Goal: Transaction & Acquisition: Purchase product/service

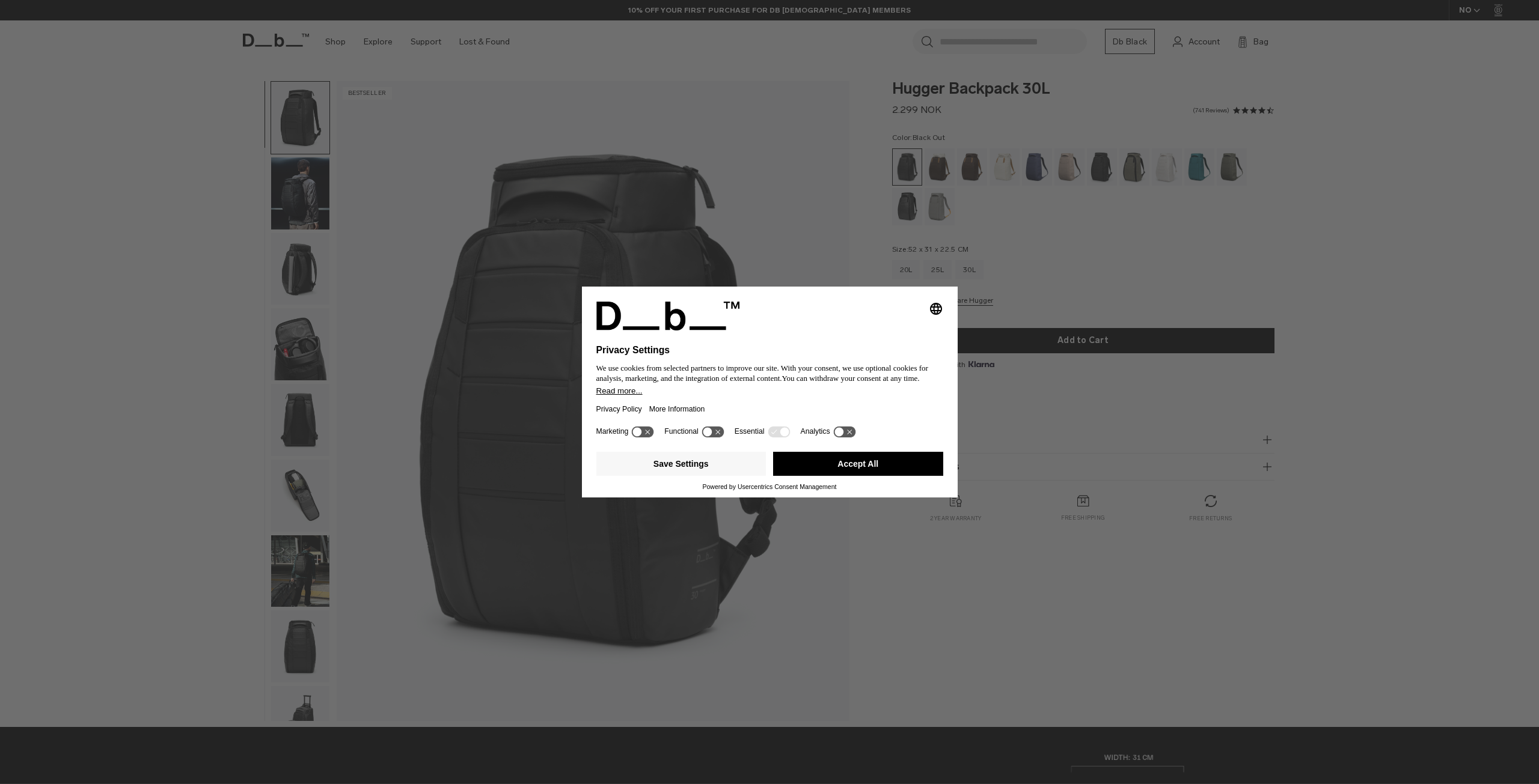
drag, startPoint x: 884, startPoint y: 468, endPoint x: 895, endPoint y: 258, distance: 210.3
click at [884, 468] on button "Accept All" at bounding box center [858, 464] width 170 height 24
drag, startPoint x: 864, startPoint y: 454, endPoint x: 971, endPoint y: 283, distance: 201.7
click at [864, 455] on div "Hugger Backpack 30L 2.299 NOK Color: Black Out Out of stock Size: 52 x 31 x 22.…" at bounding box center [1083, 314] width 454 height 466
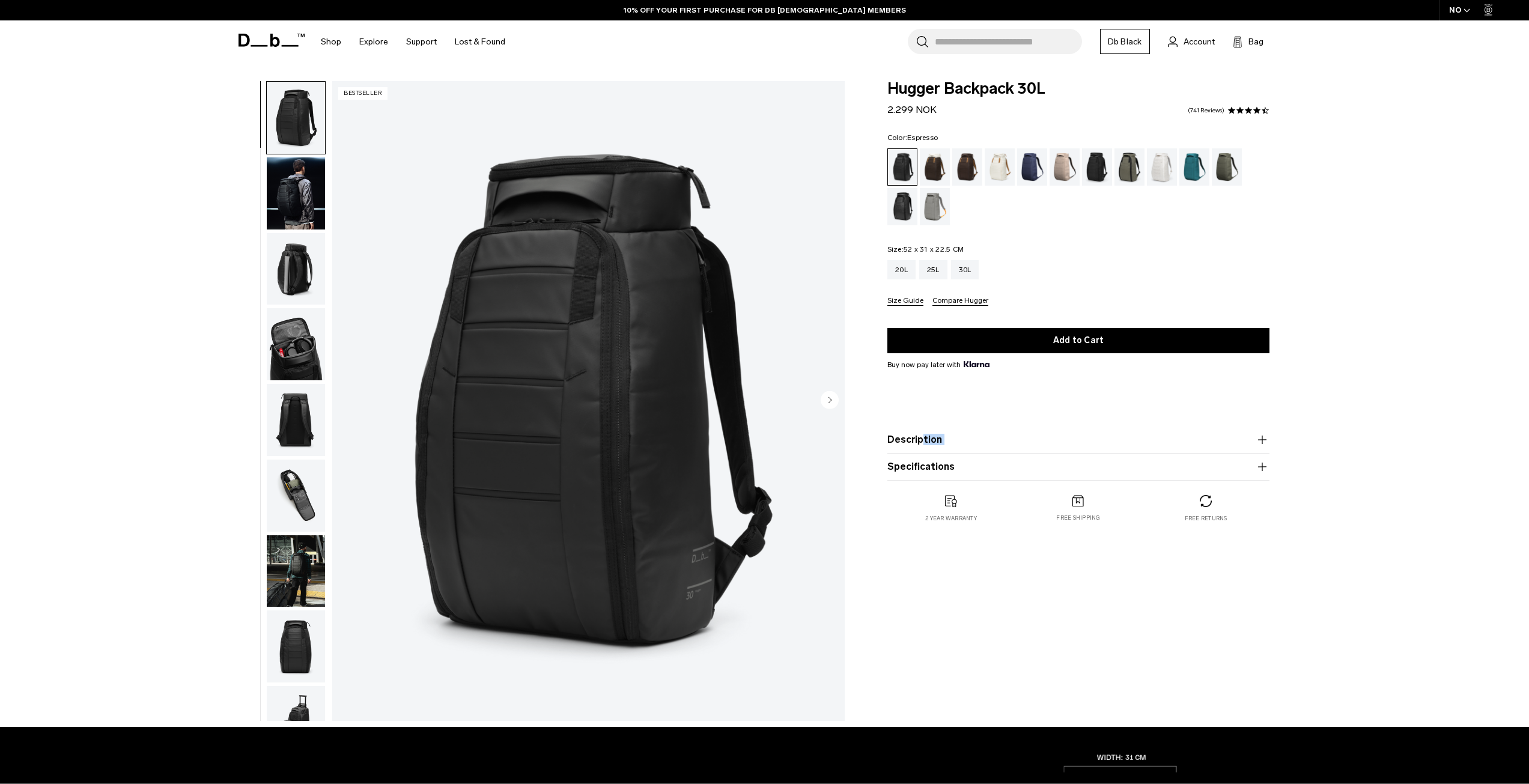
click at [963, 163] on div "Espresso" at bounding box center [968, 167] width 31 height 38
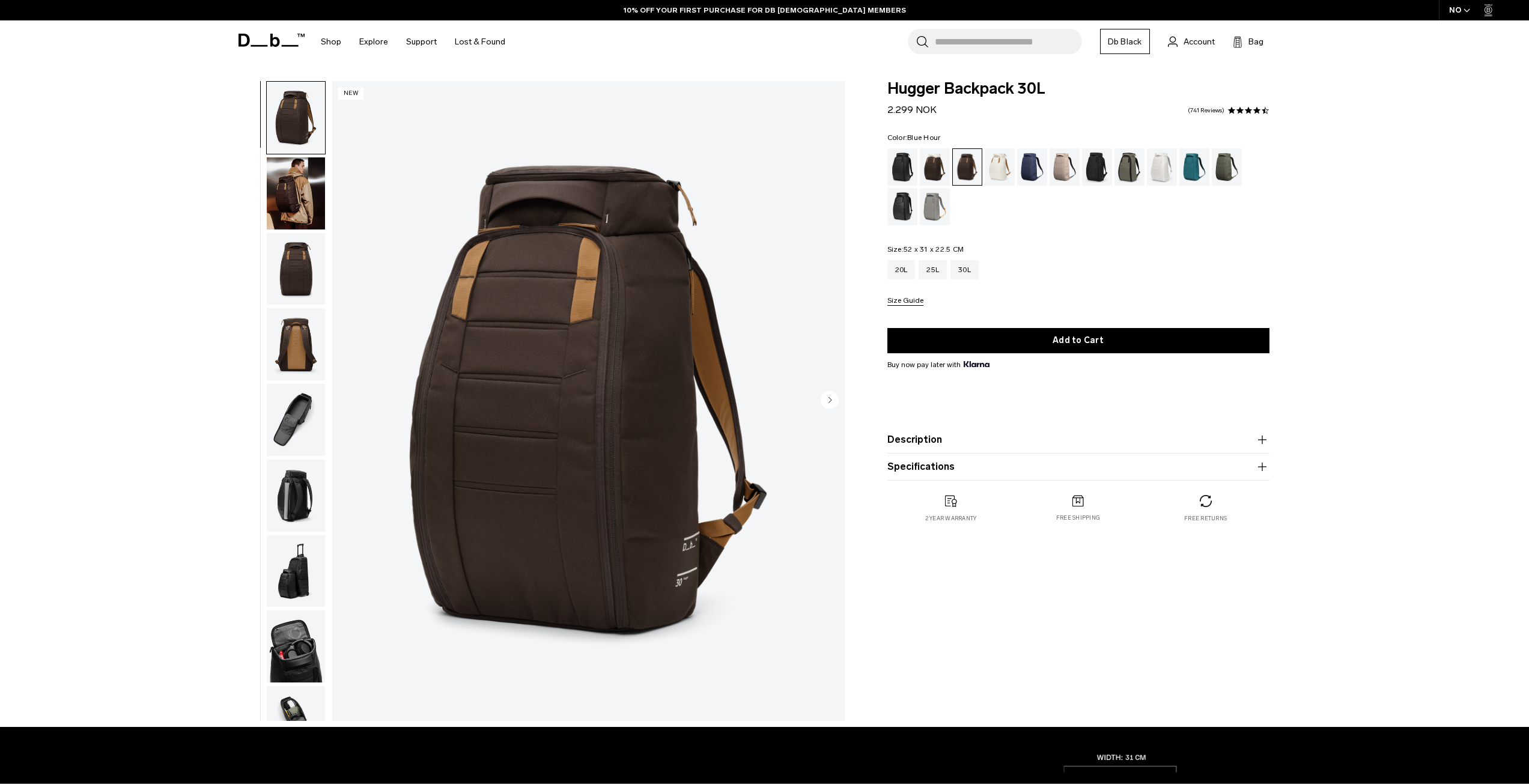
click at [1037, 166] on div "Blue Hour" at bounding box center [1032, 167] width 31 height 38
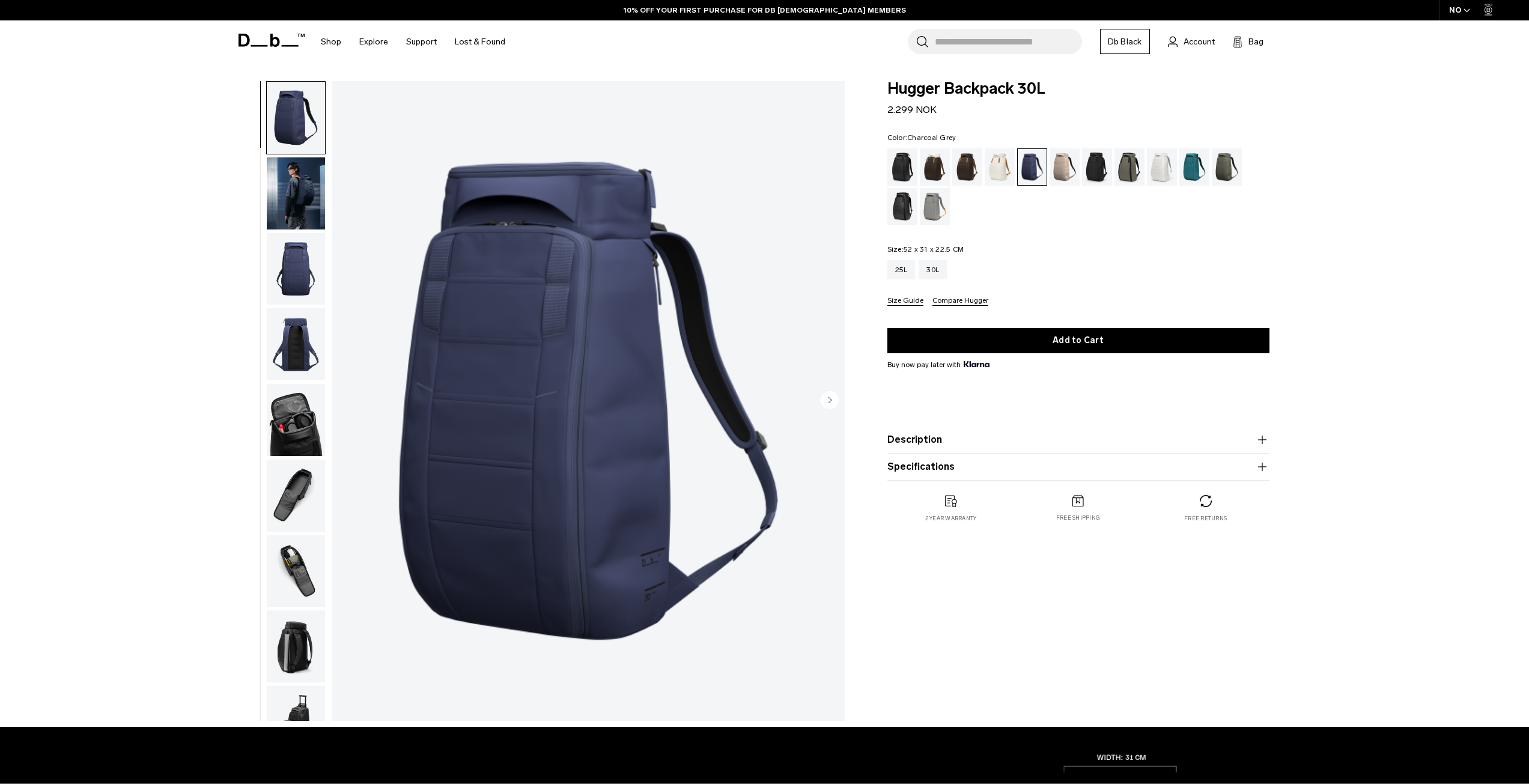
click at [1103, 167] on div "Charcoal Grey" at bounding box center [1097, 167] width 31 height 38
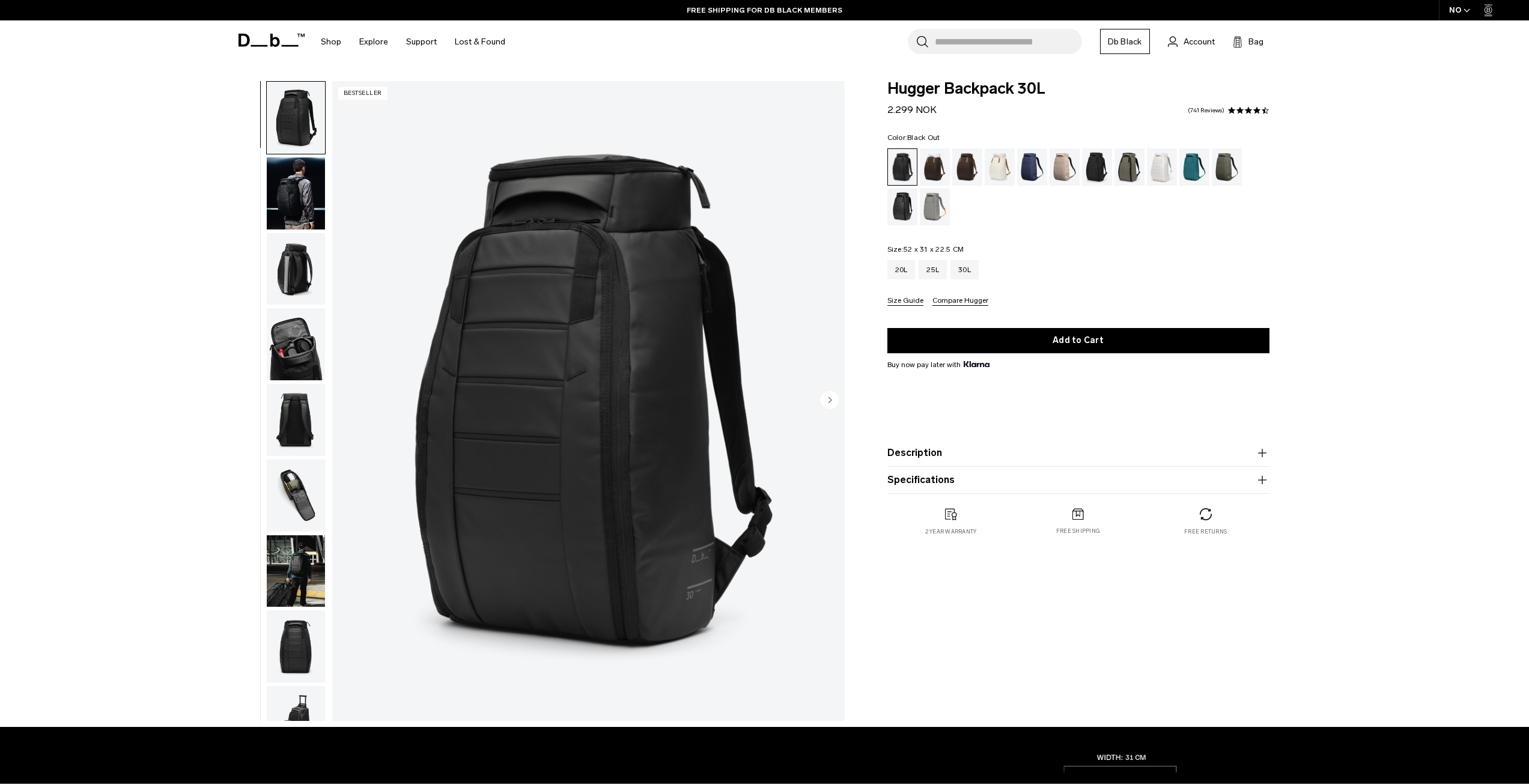
click at [1391, 307] on div "**********" at bounding box center [764, 404] width 1529 height 646
